Goal: Check status

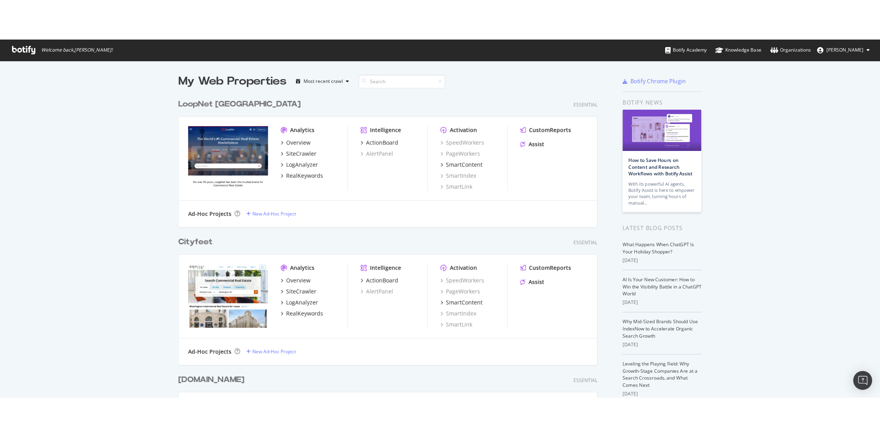
scroll to position [432, 869]
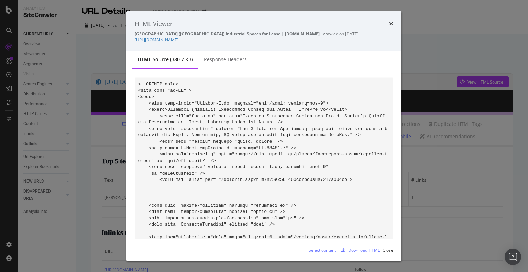
scroll to position [27913, 0]
